Goal: Task Accomplishment & Management: Use online tool/utility

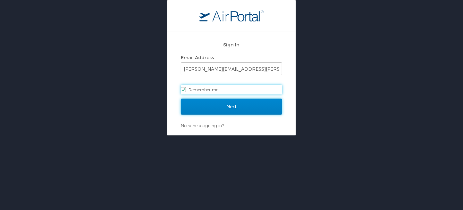
drag, startPoint x: 235, startPoint y: 108, endPoint x: 242, endPoint y: 110, distance: 7.6
click at [236, 108] on input "Next" at bounding box center [231, 107] width 101 height 16
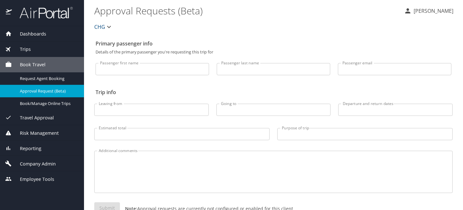
click at [39, 160] on div "Company Admin" at bounding box center [42, 163] width 84 height 15
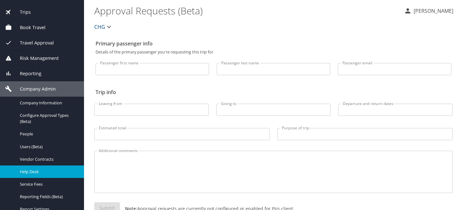
scroll to position [71, 0]
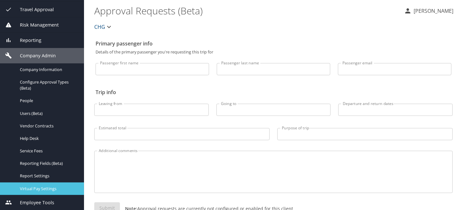
click at [50, 190] on span "Virtual Pay Settings" at bounding box center [48, 189] width 56 height 6
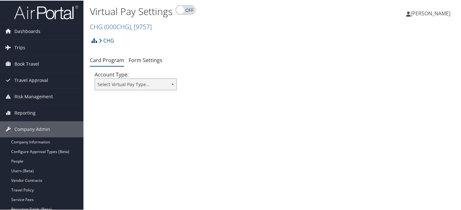
click at [159, 84] on select "Select Virtual Pay Type... Virtual Pay Lite WEX US Bank Comdata Airplus" at bounding box center [136, 84] width 82 height 12
select select "1"
click at [95, 78] on select "Select Virtual Pay Type... Virtual Pay Lite WEX US Bank Comdata Airplus" at bounding box center [136, 84] width 82 height 12
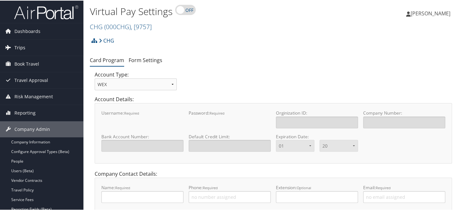
click at [35, 47] on link "Trips" at bounding box center [41, 47] width 83 height 16
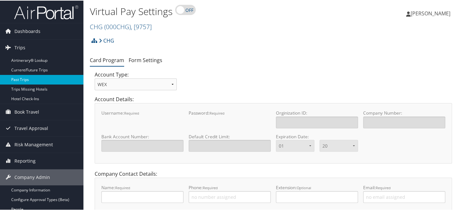
scroll to position [32, 0]
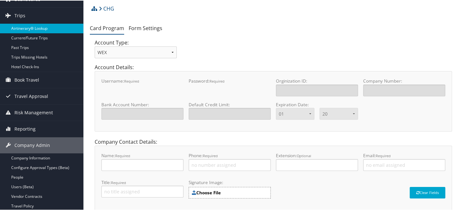
click at [41, 27] on link "Airtinerary® Lookup" at bounding box center [41, 28] width 83 height 10
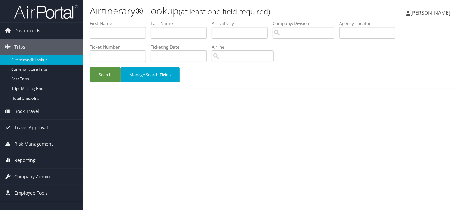
click at [29, 160] on span "Reporting" at bounding box center [24, 161] width 21 height 16
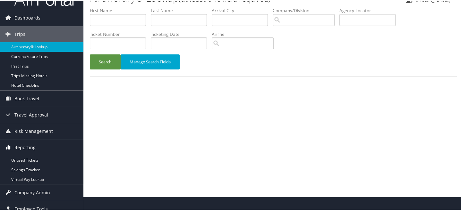
scroll to position [19, 0]
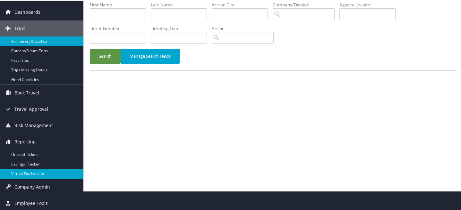
click at [32, 172] on link "Virtual Pay Lookup" at bounding box center [41, 174] width 83 height 10
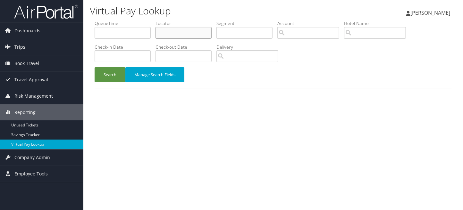
click at [192, 33] on input "text" at bounding box center [184, 33] width 56 height 12
type input "lleggn"
drag, startPoint x: 109, startPoint y: 78, endPoint x: 94, endPoint y: 85, distance: 16.6
click at [109, 77] on button "Search" at bounding box center [110, 74] width 31 height 15
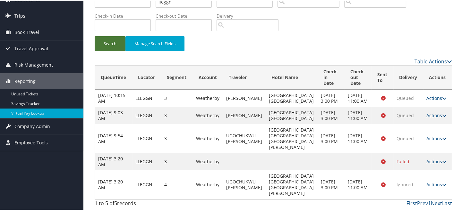
scroll to position [32, 0]
click at [438, 100] on link "Actions" at bounding box center [436, 97] width 20 height 6
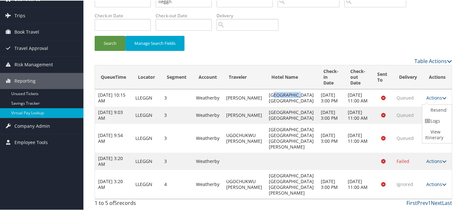
click at [280, 97] on td "Residence Inn Las Vegas South" at bounding box center [291, 97] width 52 height 17
click at [287, 104] on td "Residence Inn Las Vegas South" at bounding box center [291, 97] width 52 height 17
click at [285, 77] on th "Hotel Name" at bounding box center [291, 77] width 52 height 24
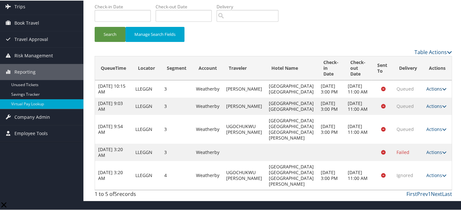
click at [437, 90] on link "Actions" at bounding box center [436, 88] width 20 height 6
click at [434, 103] on link "Resend" at bounding box center [436, 100] width 28 height 11
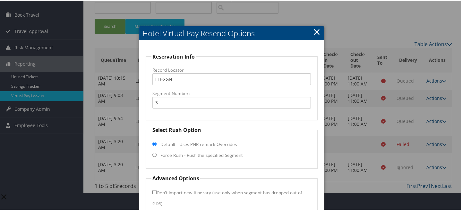
scroll to position [81, 0]
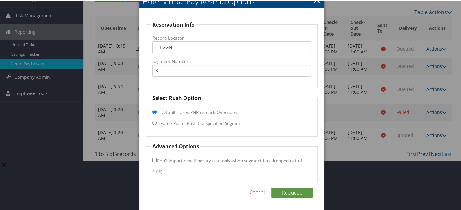
click at [154, 122] on input "Force Rush - Rush the specified Segment" at bounding box center [154, 122] width 4 height 4
radio input "true"
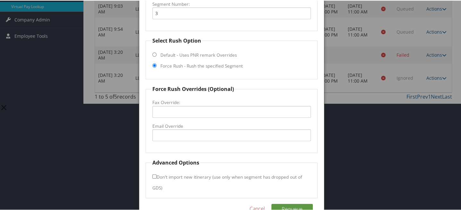
scroll to position [145, 0]
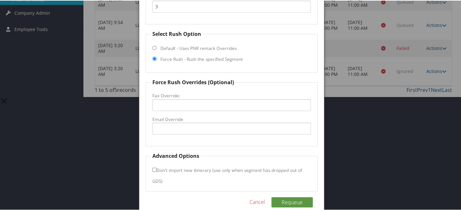
click at [154, 169] on input "Don't import new itinerary (use only when segment has dropped out of GDS)" at bounding box center [154, 169] width 4 height 4
click at [153, 169] on input "Don't import new itinerary (use only when segment has dropped out of GDS)" at bounding box center [154, 169] width 4 height 4
checkbox input "false"
click at [294, 200] on button "Requeue" at bounding box center [291, 202] width 41 height 10
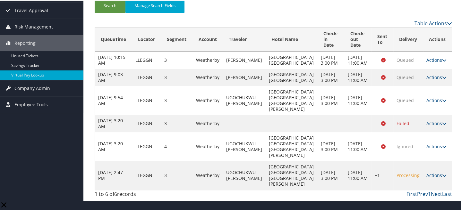
scroll to position [71, 0]
click at [429, 178] on link "Actions" at bounding box center [436, 175] width 20 height 6
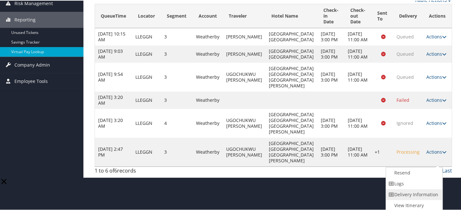
click at [421, 194] on link "Delivery Information" at bounding box center [413, 194] width 55 height 11
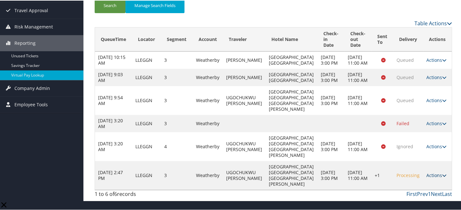
click at [428, 178] on link "Actions" at bounding box center [436, 175] width 20 height 6
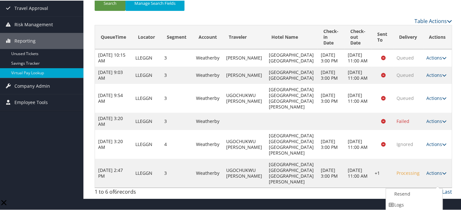
scroll to position [61, 0]
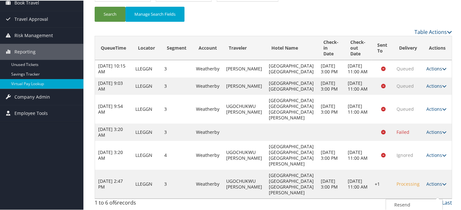
click at [431, 71] on link "Actions" at bounding box center [436, 68] width 20 height 6
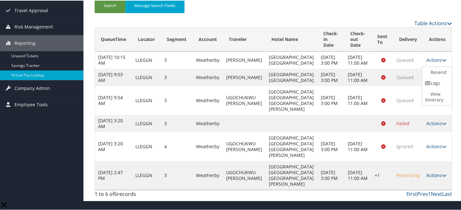
click at [433, 178] on link "Actions" at bounding box center [436, 175] width 20 height 6
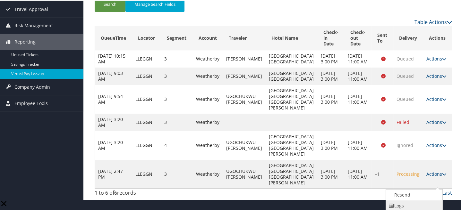
scroll to position [93, 0]
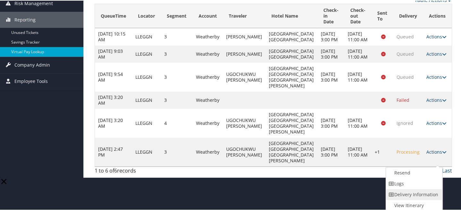
click at [417, 192] on link "Delivery Information" at bounding box center [413, 194] width 55 height 11
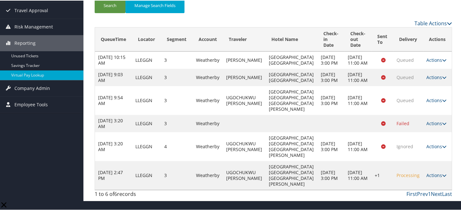
scroll to position [71, 0]
